Goal: Use online tool/utility: Utilize a website feature to perform a specific function

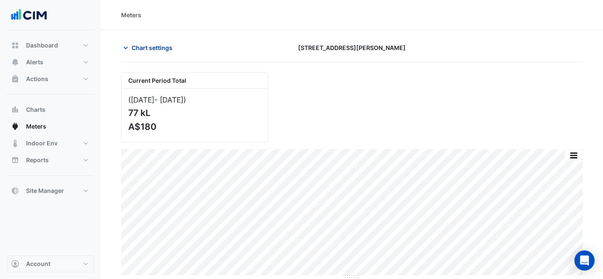
click at [134, 52] on button "Chart settings" at bounding box center [149, 47] width 57 height 15
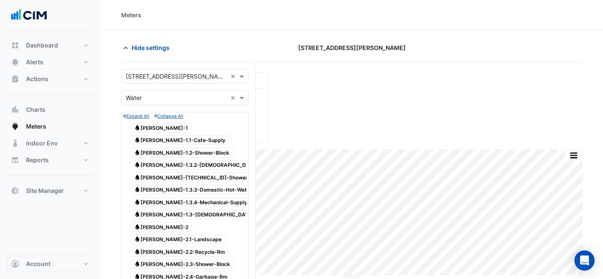
click at [171, 77] on input "text" at bounding box center [176, 76] width 101 height 9
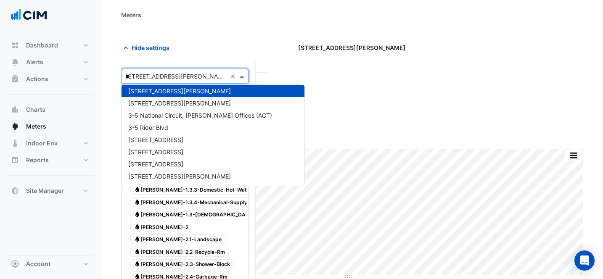
scroll to position [272, 0]
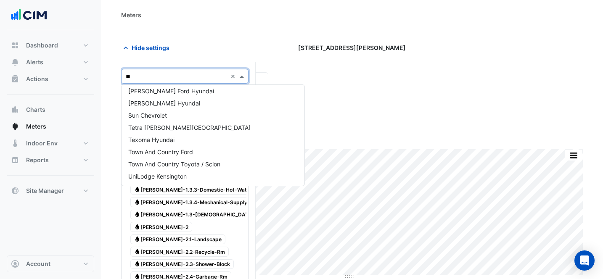
type input "***"
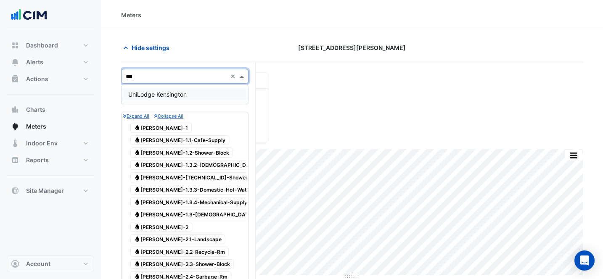
click at [161, 90] on div "UniLodge Kensington" at bounding box center [185, 94] width 127 height 12
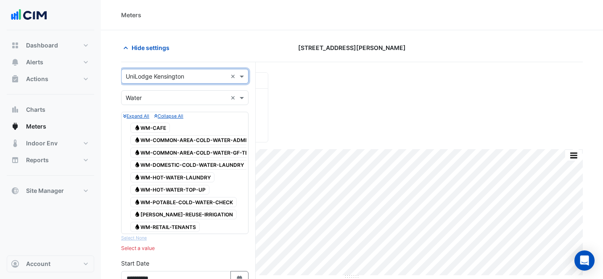
click at [164, 93] on div "× Water ×" at bounding box center [184, 97] width 127 height 15
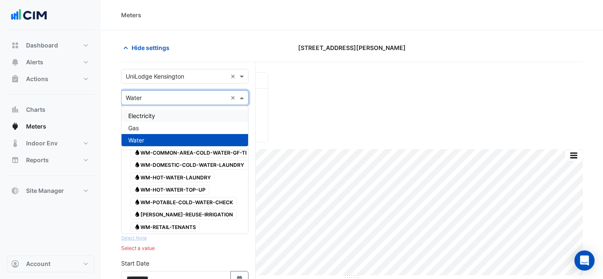
click at [167, 114] on div "Electricity" at bounding box center [185, 116] width 127 height 12
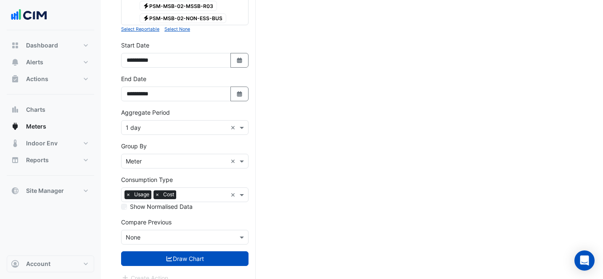
scroll to position [1158, 0]
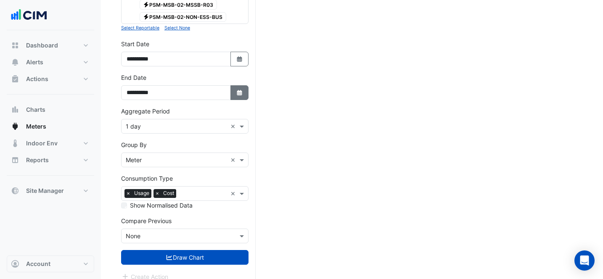
click at [236, 90] on icon "Select Date" at bounding box center [240, 93] width 8 height 6
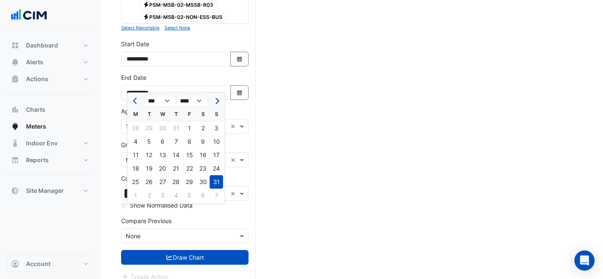
click at [218, 99] on button "Next month" at bounding box center [216, 100] width 10 height 13
select select "**"
click at [151, 143] on div "7" at bounding box center [149, 141] width 13 height 13
type input "**********"
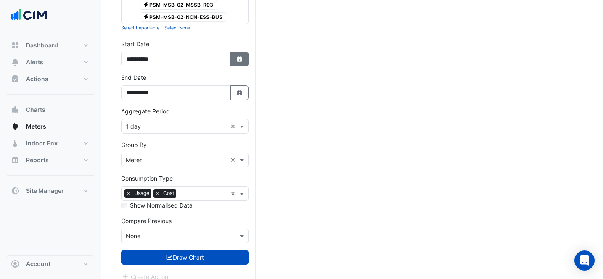
click at [237, 56] on fa-icon "Select Date" at bounding box center [240, 59] width 8 height 7
select select "*"
select select "****"
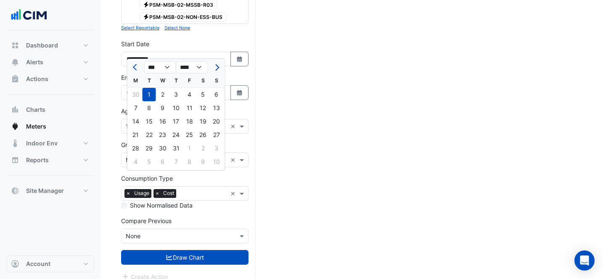
click at [218, 62] on button "Next month" at bounding box center [216, 67] width 10 height 13
select select "*"
click at [136, 92] on div "1" at bounding box center [135, 94] width 13 height 13
type input "**********"
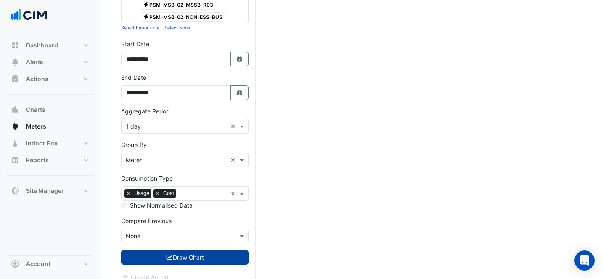
click at [180, 250] on button "Draw Chart" at bounding box center [184, 257] width 127 height 15
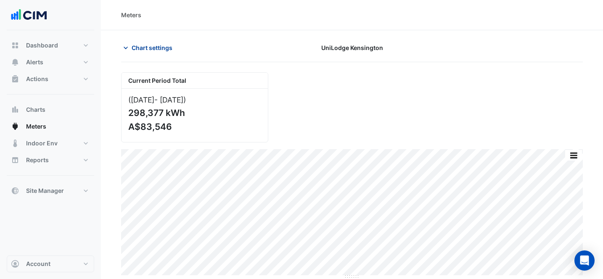
click at [150, 53] on button "Chart settings" at bounding box center [149, 47] width 57 height 15
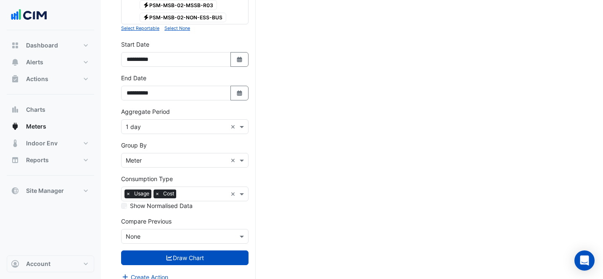
scroll to position [1156, 0]
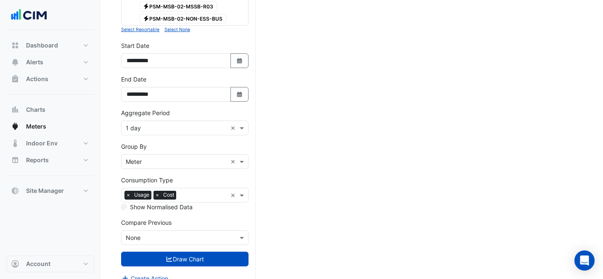
click at [158, 191] on span "×" at bounding box center [157, 195] width 8 height 8
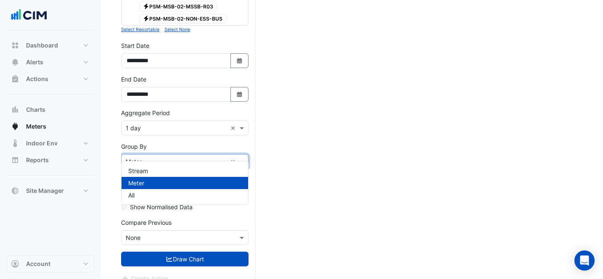
click at [220, 158] on input "text" at bounding box center [176, 162] width 101 height 9
click at [186, 190] on div "All" at bounding box center [185, 195] width 127 height 12
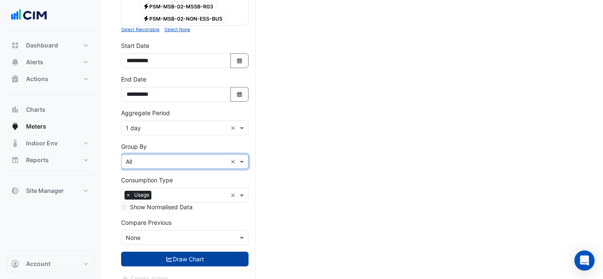
click at [191, 252] on button "Draw Chart" at bounding box center [184, 259] width 127 height 15
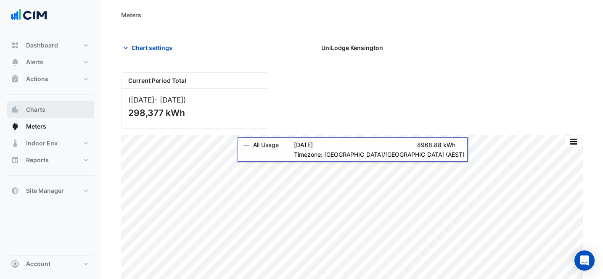
click at [37, 117] on button "Charts" at bounding box center [50, 109] width 87 height 17
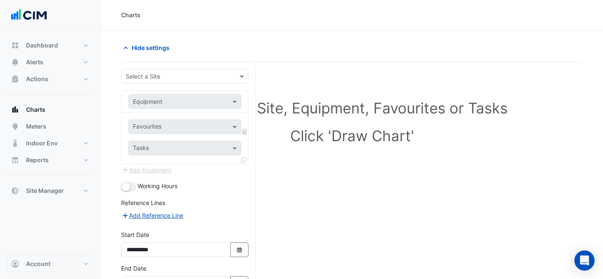
click at [174, 66] on div "**********" at bounding box center [188, 199] width 135 height 274
click at [174, 77] on input "text" at bounding box center [176, 76] width 101 height 9
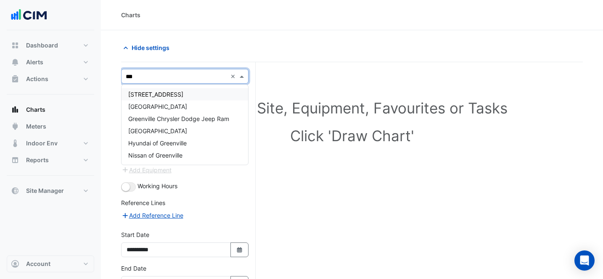
type input "****"
click at [174, 107] on span "[GEOGRAPHIC_DATA]" at bounding box center [157, 106] width 59 height 7
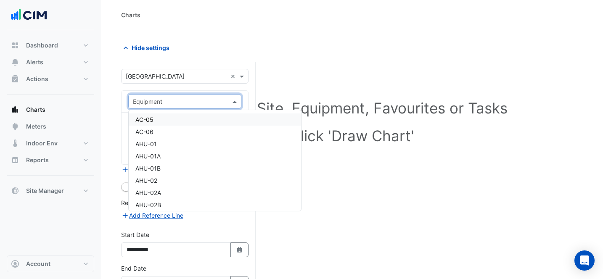
click at [190, 105] on input "text" at bounding box center [176, 102] width 87 height 9
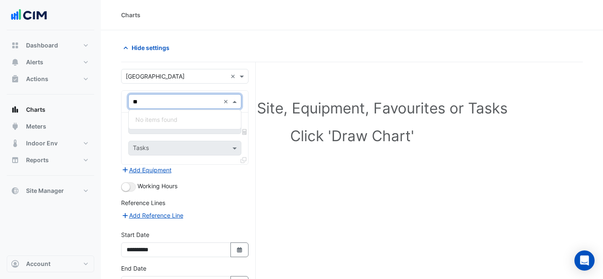
type input "*"
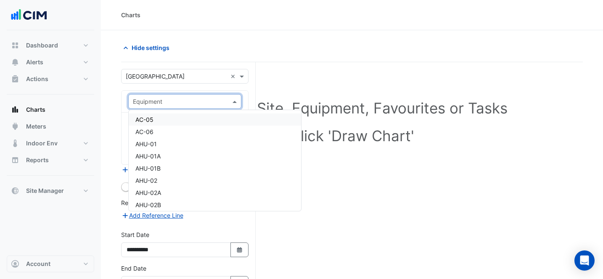
click at [246, 35] on section "**********" at bounding box center [352, 183] width 502 height 306
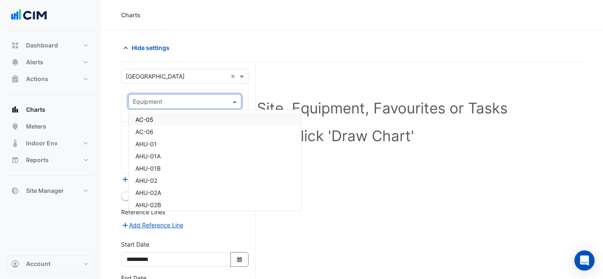
click at [209, 100] on input "text" at bounding box center [176, 102] width 87 height 9
type input "**"
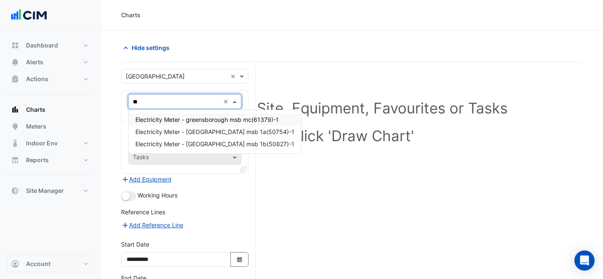
scroll to position [0, 0]
click at [204, 119] on span "Electricity Meter - greensborough msb mc(61379)-1" at bounding box center [206, 119] width 143 height 7
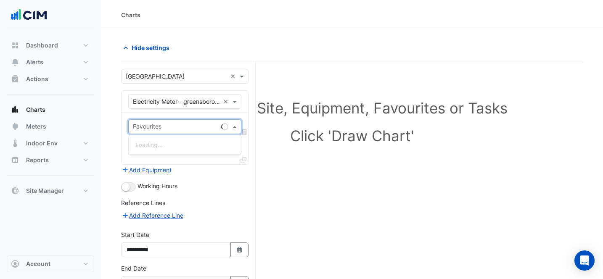
click at [174, 128] on input "text" at bounding box center [175, 127] width 85 height 9
click at [195, 146] on span "Active Energy Actual - Export" at bounding box center [175, 144] width 81 height 7
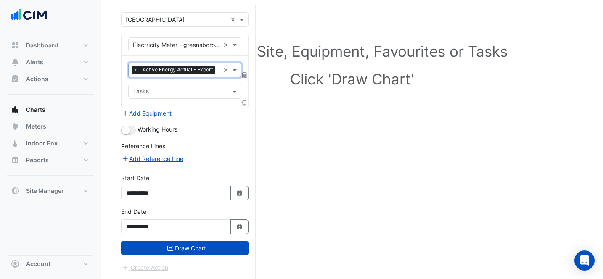
scroll to position [64, 0]
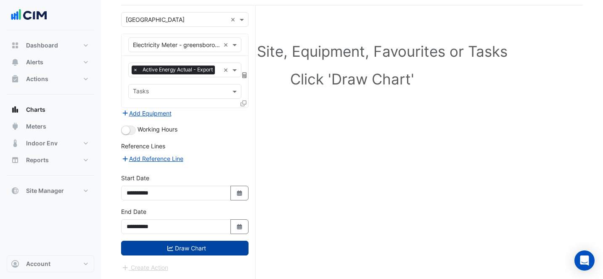
click at [204, 250] on button "Draw Chart" at bounding box center [184, 248] width 127 height 15
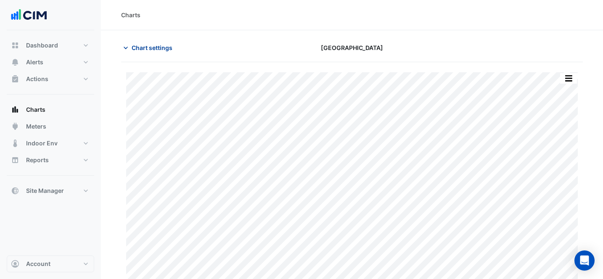
click at [154, 51] on span "Chart settings" at bounding box center [152, 47] width 41 height 9
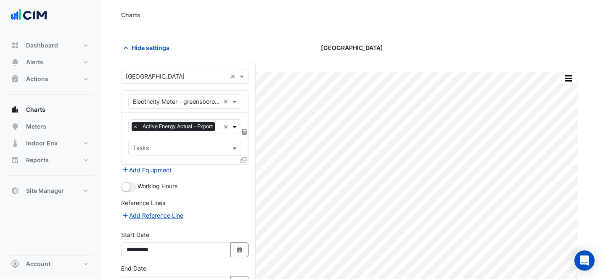
click at [233, 128] on span at bounding box center [235, 126] width 11 height 9
click at [208, 91] on div "× Electricity Meter - greensborough msb mc(61379)-1 ×" at bounding box center [185, 102] width 127 height 22
click at [207, 98] on input "text" at bounding box center [176, 102] width 87 height 9
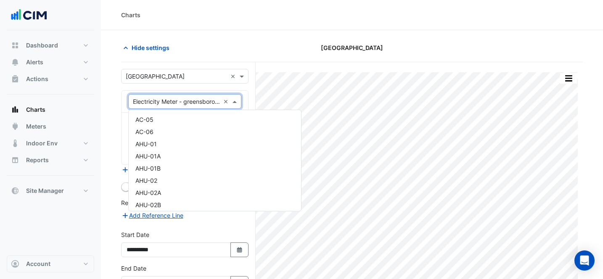
scroll to position [1332, 0]
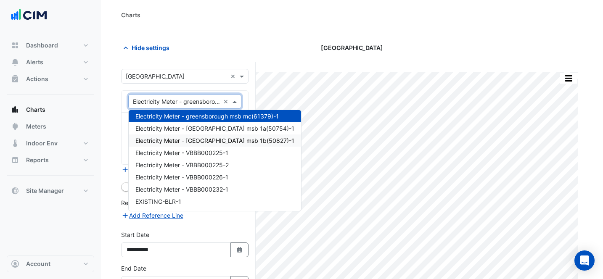
click at [215, 135] on div "Electricity Meter - [GEOGRAPHIC_DATA] msb 1b(50827)-1" at bounding box center [215, 141] width 172 height 12
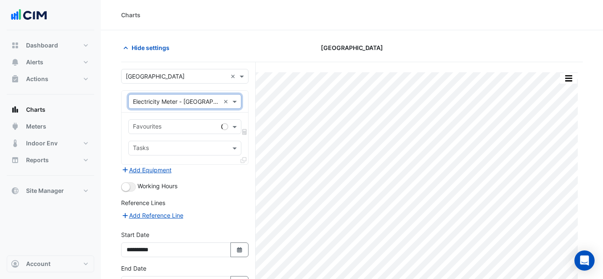
click at [180, 123] on input "text" at bounding box center [175, 127] width 85 height 9
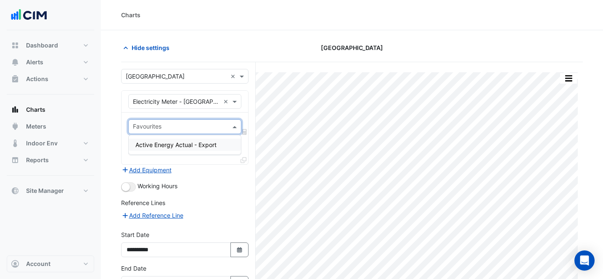
click at [188, 148] on div "Active Energy Actual - Export" at bounding box center [185, 145] width 112 height 12
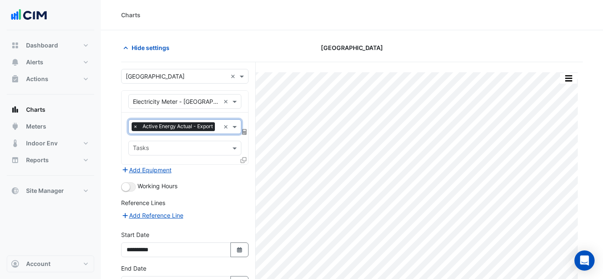
scroll to position [65, 0]
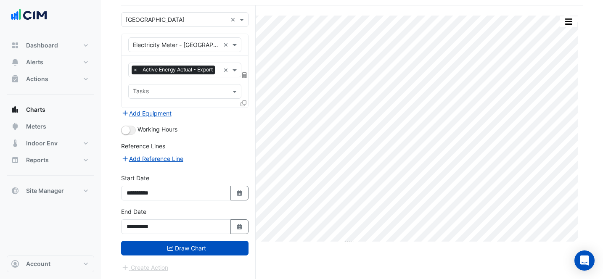
click at [207, 240] on div "**********" at bounding box center [184, 224] width 137 height 34
click at [207, 251] on button "Draw Chart" at bounding box center [184, 248] width 127 height 15
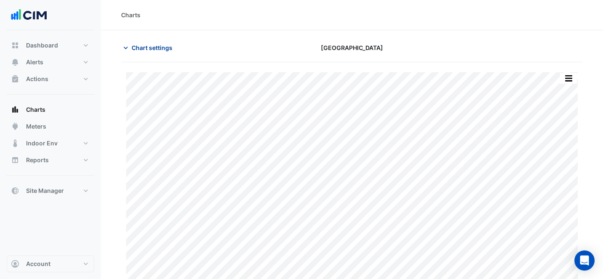
click at [160, 45] on span "Chart settings" at bounding box center [152, 47] width 41 height 9
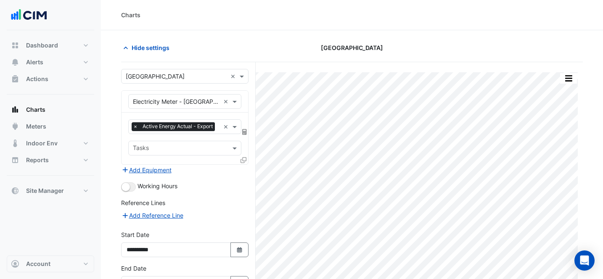
click at [206, 105] on input "text" at bounding box center [176, 102] width 87 height 9
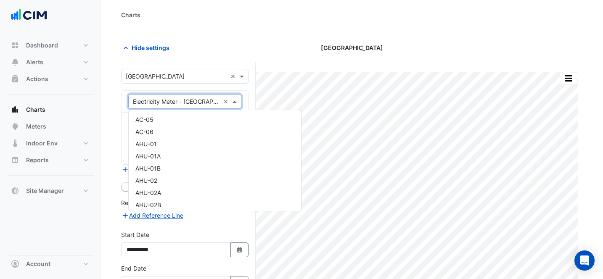
scroll to position [1357, 0]
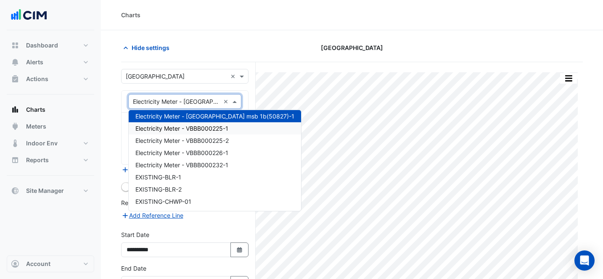
click at [208, 126] on span "Electricity Meter - VBBB000225-1" at bounding box center [181, 128] width 93 height 7
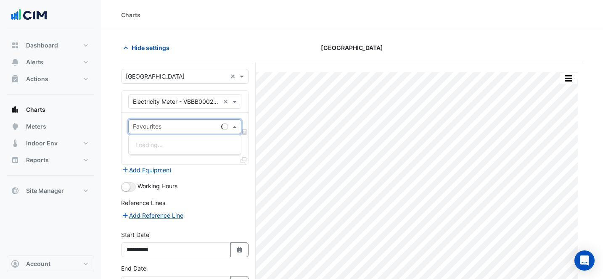
click at [205, 128] on input "text" at bounding box center [175, 127] width 85 height 9
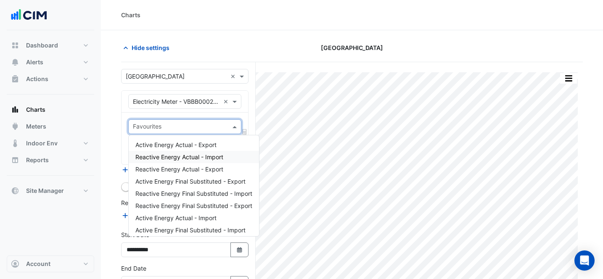
click at [223, 156] on span "Reactive Energy Actual - Import" at bounding box center [179, 156] width 88 height 7
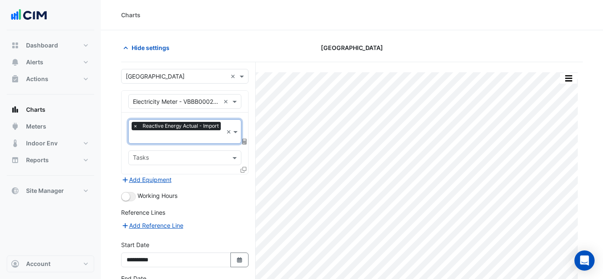
scroll to position [65, 0]
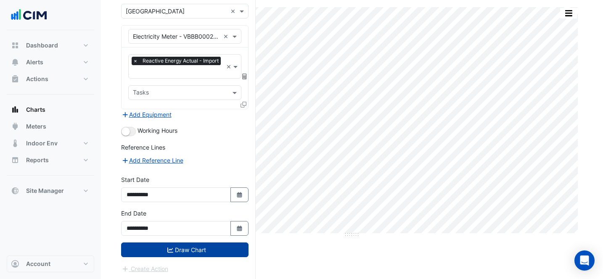
click at [221, 249] on button "Draw Chart" at bounding box center [184, 250] width 127 height 15
